Goal: Answer question/provide support: Share knowledge or assist other users

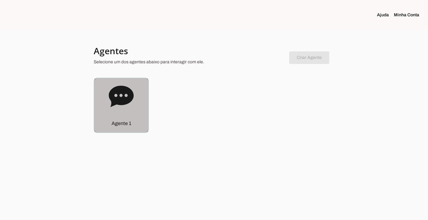
click at [123, 118] on div "Agente 1" at bounding box center [121, 123] width 54 height 18
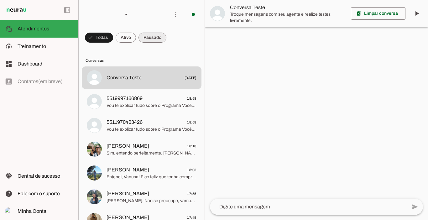
click at [113, 40] on span at bounding box center [99, 37] width 28 height 15
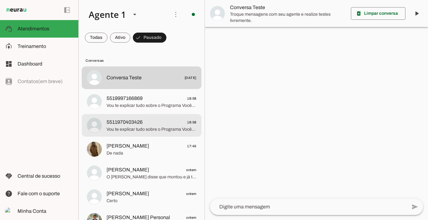
click at [133, 124] on span "5511970403426" at bounding box center [125, 122] width 36 height 8
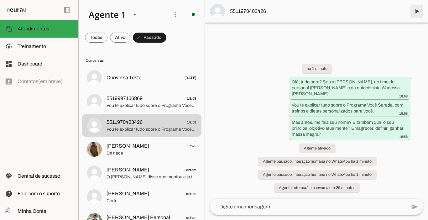
click at [417, 14] on span at bounding box center [416, 11] width 15 height 15
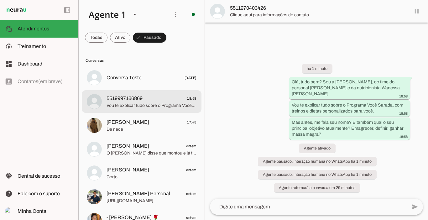
click at [129, 97] on span "5519997166869" at bounding box center [125, 99] width 36 height 8
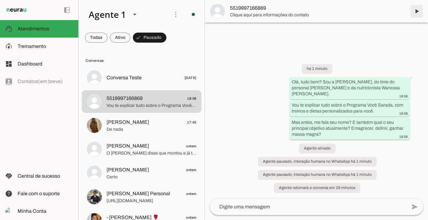
click at [416, 10] on span at bounding box center [416, 11] width 15 height 15
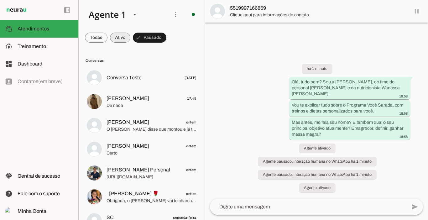
click at [107, 37] on span at bounding box center [96, 37] width 23 height 15
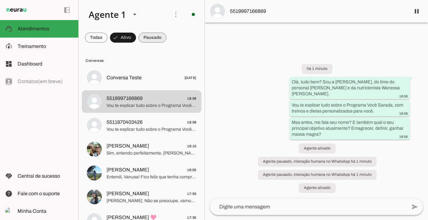
click at [107, 34] on span at bounding box center [96, 37] width 23 height 15
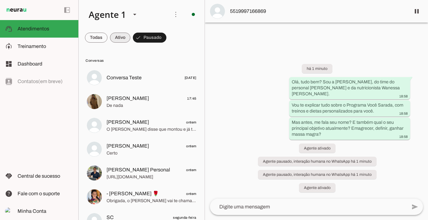
click at [107, 36] on span at bounding box center [96, 37] width 23 height 15
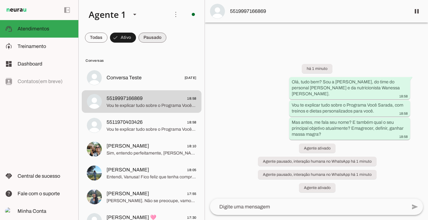
click at [107, 36] on span at bounding box center [96, 37] width 23 height 15
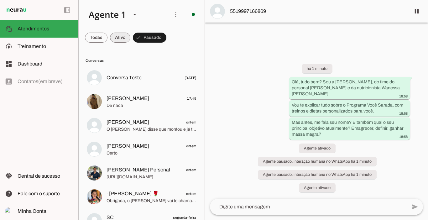
click at [107, 37] on span at bounding box center [96, 37] width 23 height 15
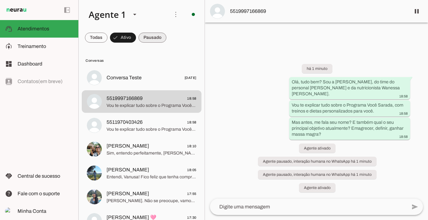
click at [107, 36] on span at bounding box center [96, 37] width 23 height 15
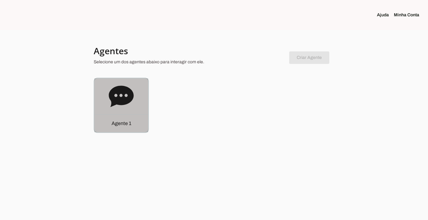
click at [120, 120] on p "Agente 1" at bounding box center [122, 124] width 20 height 8
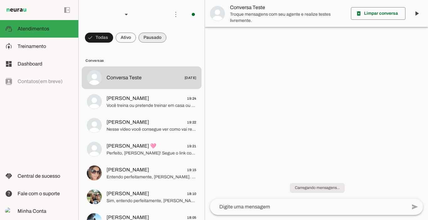
click at [113, 36] on span at bounding box center [99, 37] width 28 height 15
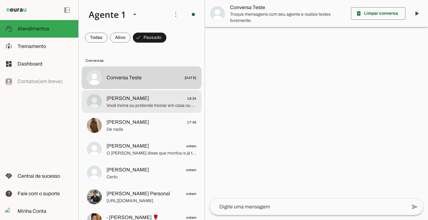
click at [142, 102] on span "Você treina ou pretende treinar em casa ou na academia?" at bounding box center [152, 105] width 90 height 6
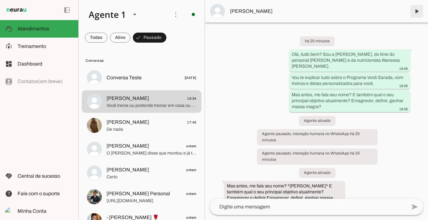
click at [415, 11] on span at bounding box center [416, 11] width 15 height 15
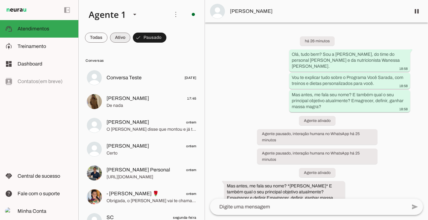
click at [107, 36] on span at bounding box center [96, 37] width 23 height 15
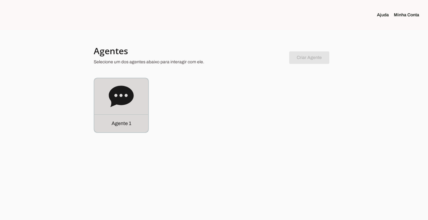
click at [119, 121] on p "Agente 1" at bounding box center [122, 124] width 20 height 8
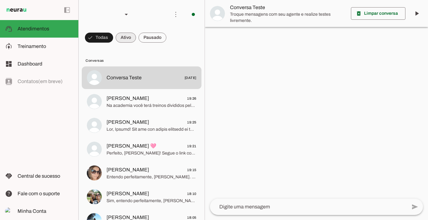
click at [113, 39] on span at bounding box center [99, 37] width 28 height 15
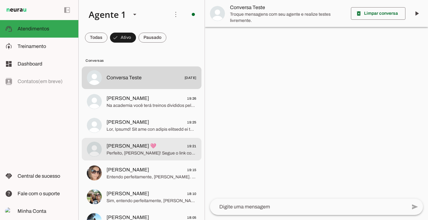
click at [127, 146] on span "[PERSON_NAME] 🩷" at bounding box center [132, 146] width 50 height 8
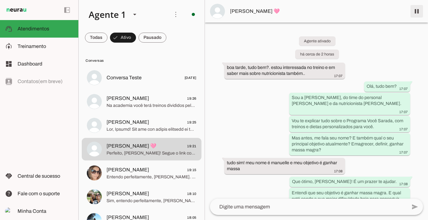
click at [417, 9] on span at bounding box center [416, 11] width 15 height 15
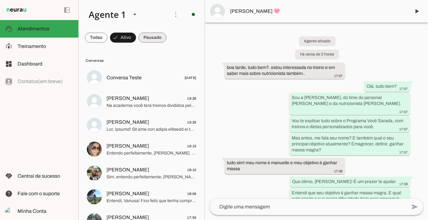
click at [107, 39] on span at bounding box center [96, 37] width 23 height 15
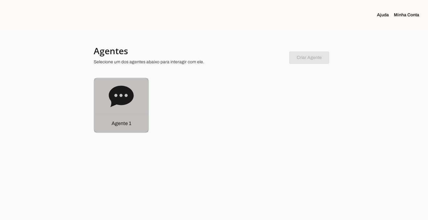
click at [123, 123] on p "Agente 1" at bounding box center [122, 124] width 20 height 8
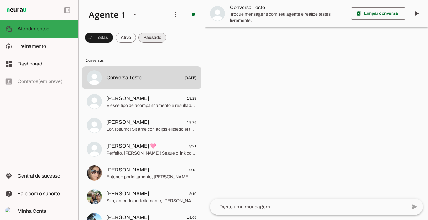
click at [113, 31] on span at bounding box center [99, 37] width 28 height 15
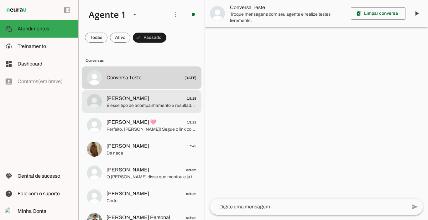
click at [149, 101] on span "Joelma Machado 19:28" at bounding box center [152, 99] width 90 height 8
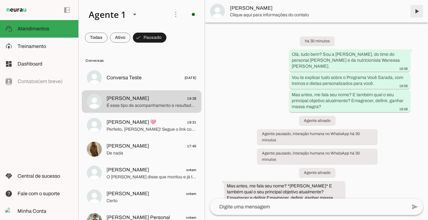
click at [417, 14] on span at bounding box center [416, 11] width 15 height 15
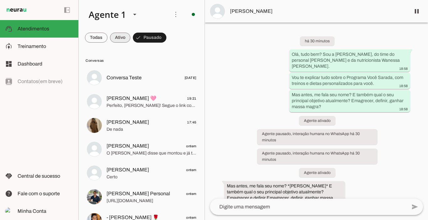
click at [107, 36] on span at bounding box center [96, 37] width 23 height 15
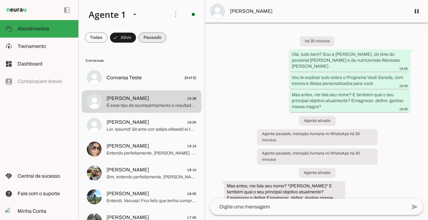
click at [107, 37] on span at bounding box center [96, 37] width 23 height 15
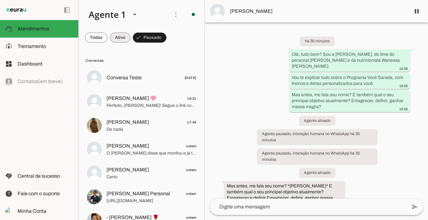
click at [107, 36] on span at bounding box center [96, 37] width 23 height 15
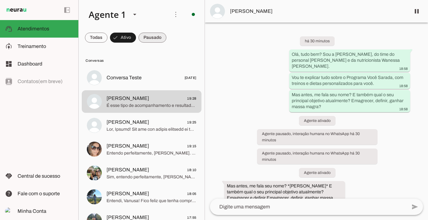
click at [107, 38] on span at bounding box center [96, 37] width 23 height 15
